Goal: Task Accomplishment & Management: Manage account settings

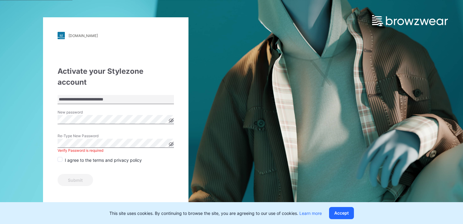
click at [171, 118] on icon at bounding box center [171, 120] width 5 height 5
click at [55, 108] on div "**********" at bounding box center [115, 111] width 145 height 189
click at [59, 157] on span at bounding box center [60, 159] width 5 height 5
click at [70, 174] on button "Submit" at bounding box center [75, 180] width 35 height 12
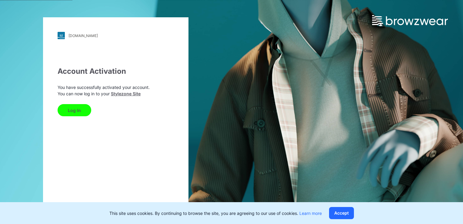
click at [70, 110] on button "Log In" at bounding box center [75, 110] width 34 height 12
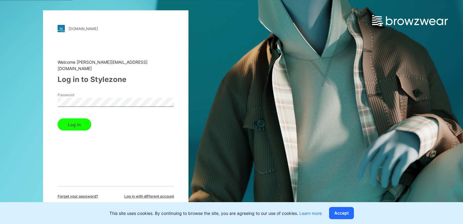
click at [54, 96] on div "[DOMAIN_NAME] Loading... Welcome [PERSON_NAME][EMAIL_ADDRESS][DOMAIN_NAME] Log …" at bounding box center [115, 111] width 145 height 203
click at [47, 100] on div "[DOMAIN_NAME] Loading... Welcome [PERSON_NAME][EMAIL_ADDRESS][DOMAIN_NAME] Log …" at bounding box center [115, 111] width 145 height 203
click at [52, 99] on div "[DOMAIN_NAME] Loading... Welcome [PERSON_NAME][EMAIL_ADDRESS][DOMAIN_NAME] Log …" at bounding box center [115, 111] width 145 height 203
click at [78, 122] on button "Log in" at bounding box center [75, 124] width 34 height 12
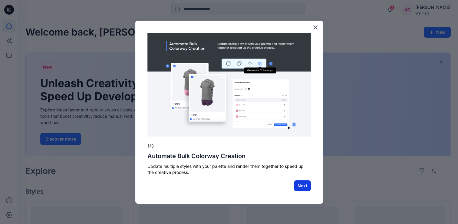
click at [299, 184] on button "Next" at bounding box center [302, 185] width 17 height 11
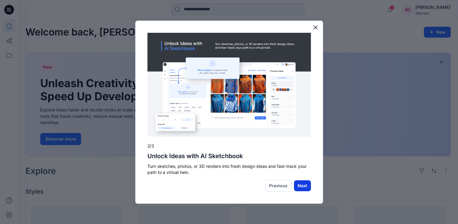
click at [302, 187] on button "Next" at bounding box center [302, 185] width 17 height 11
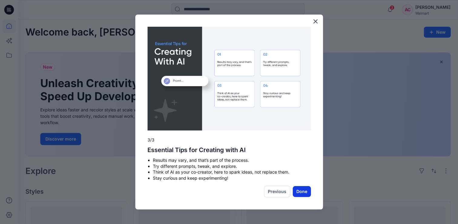
click at [301, 191] on button "Done" at bounding box center [302, 191] width 18 height 11
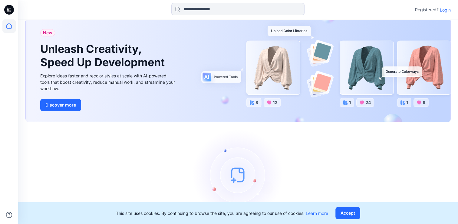
scroll to position [30, 0]
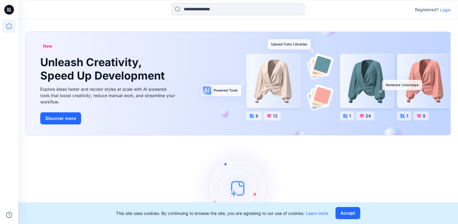
click at [8, 8] on icon at bounding box center [7, 8] width 1 height 0
click at [39, 9] on div at bounding box center [73, 9] width 110 height 13
click at [9, 26] on icon at bounding box center [8, 25] width 13 height 13
click at [447, 10] on p "Login" at bounding box center [445, 10] width 11 height 6
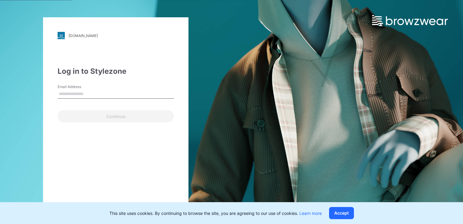
click at [76, 90] on input "Email Address" at bounding box center [116, 93] width 116 height 9
type input "**********"
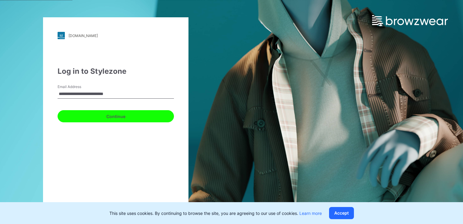
click at [115, 112] on button "Continue" at bounding box center [116, 116] width 116 height 12
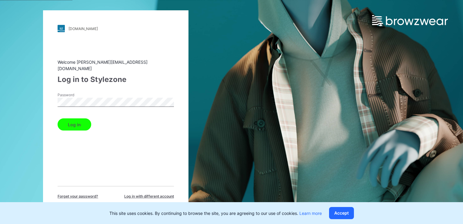
click at [36, 98] on div "[DOMAIN_NAME] Loading... Welcome [PERSON_NAME][EMAIL_ADDRESS][DOMAIN_NAME] Log …" at bounding box center [115, 112] width 231 height 224
click at [72, 122] on button "Log in" at bounding box center [75, 124] width 34 height 12
